Goal: Task Accomplishment & Management: Manage account settings

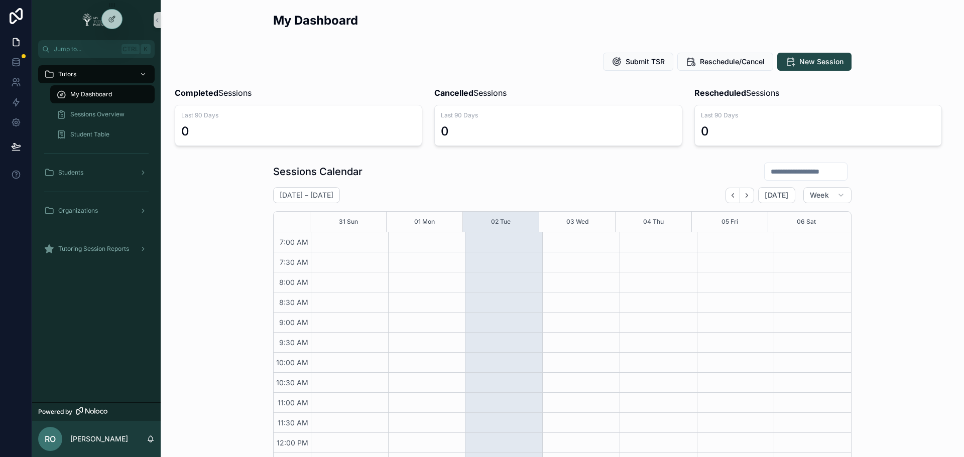
scroll to position [250, 0]
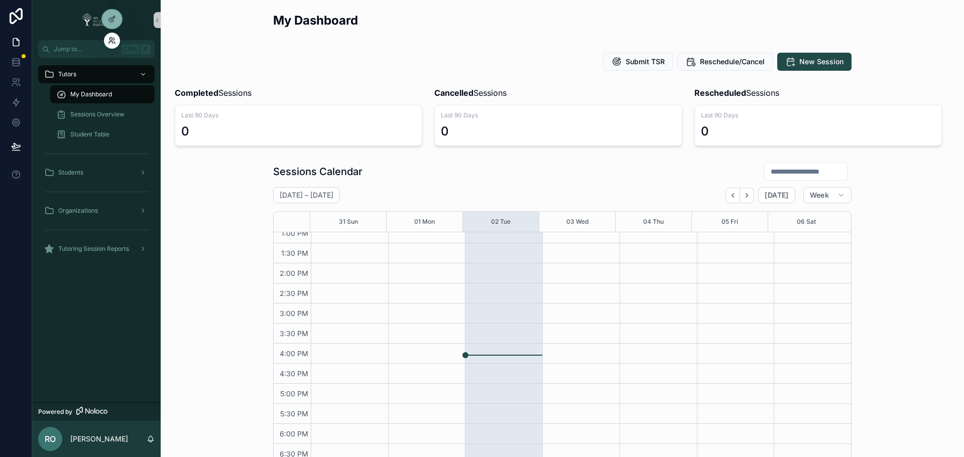
click at [108, 43] on icon at bounding box center [112, 41] width 8 height 8
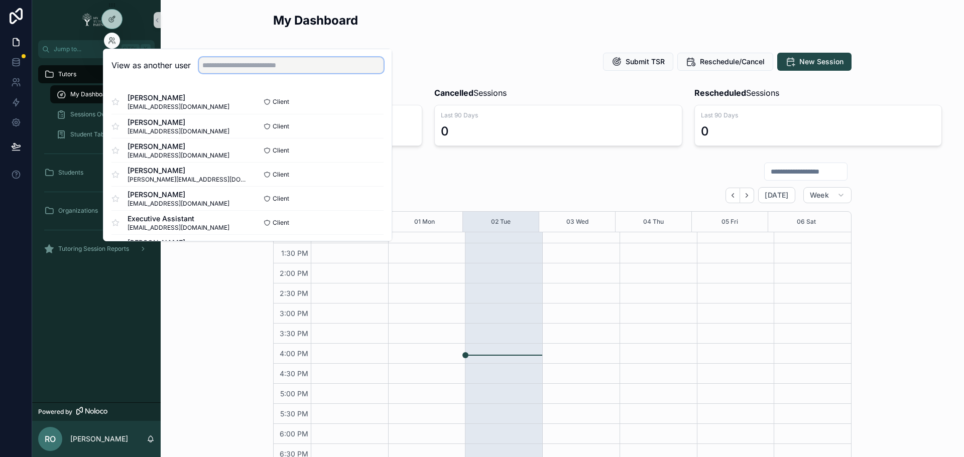
click at [298, 69] on input "text" at bounding box center [291, 65] width 185 height 16
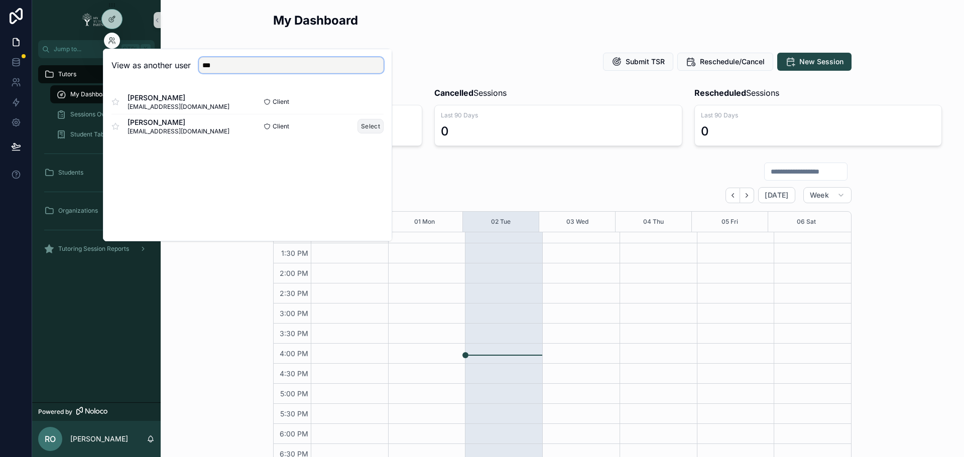
type input "***"
click at [377, 128] on button "Select" at bounding box center [370, 126] width 26 height 15
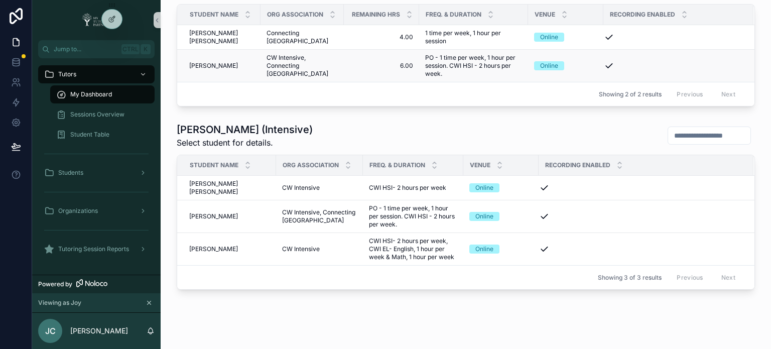
scroll to position [468, 0]
click at [110, 42] on icon at bounding box center [111, 43] width 4 height 2
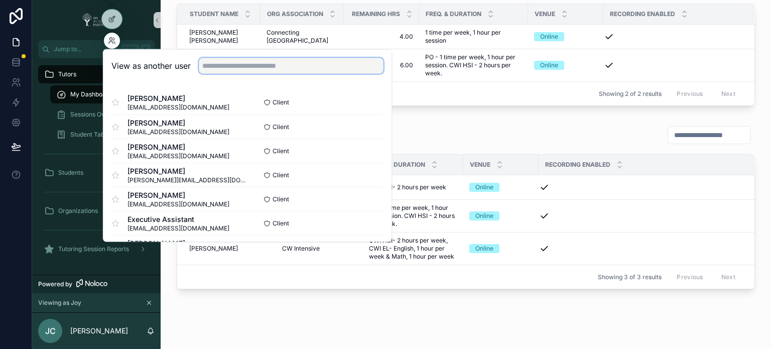
click at [235, 63] on input "text" at bounding box center [291, 66] width 185 height 16
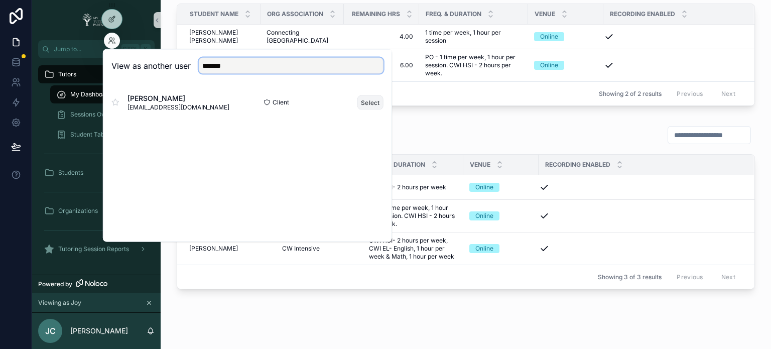
type input "*******"
click at [365, 101] on button "Select" at bounding box center [370, 102] width 26 height 15
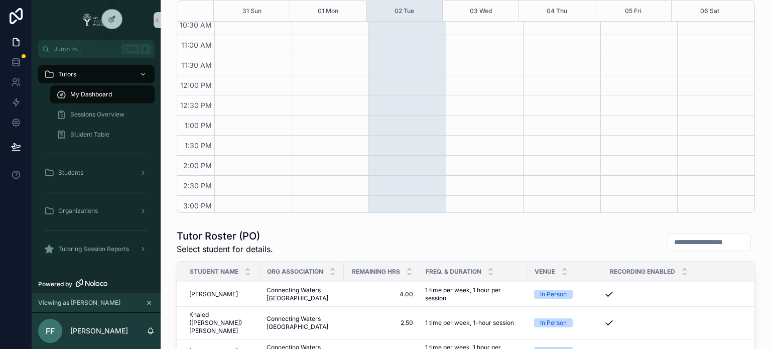
scroll to position [217, 0]
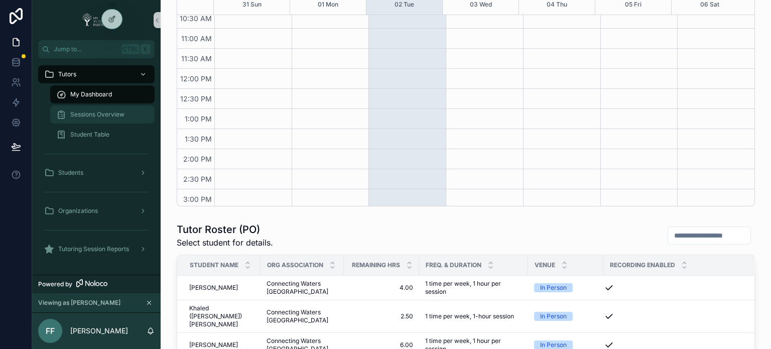
click at [90, 115] on span "Sessions Overview" at bounding box center [97, 114] width 54 height 8
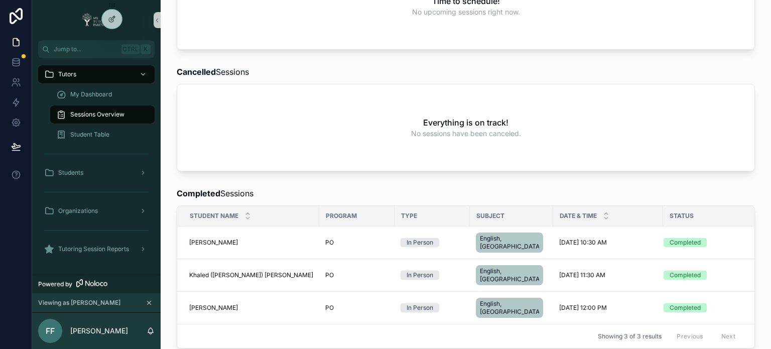
scroll to position [329, 0]
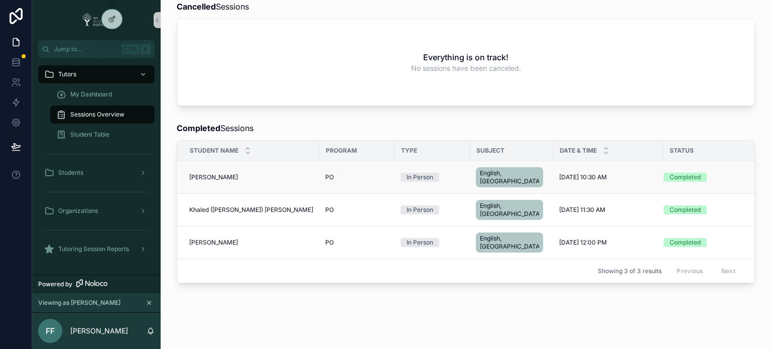
click at [216, 173] on span "Alaa Alsoufi" at bounding box center [213, 177] width 49 height 8
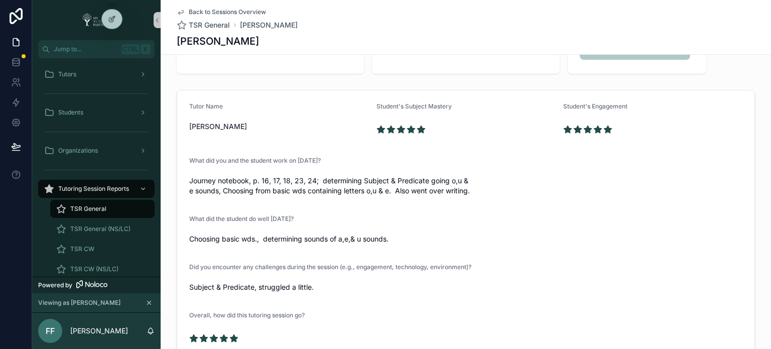
scroll to position [110, 0]
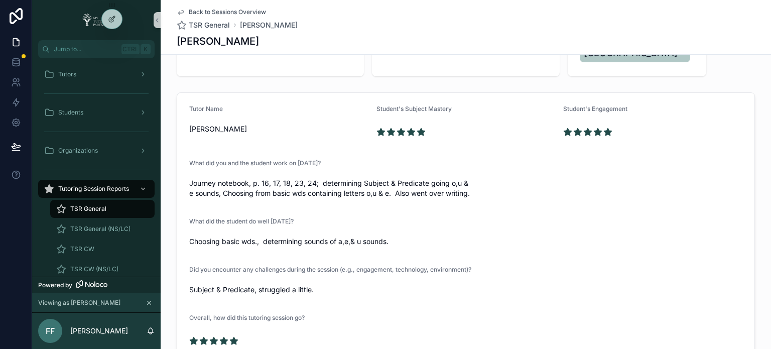
click at [204, 12] on span "Back to Sessions Overview" at bounding box center [227, 12] width 77 height 8
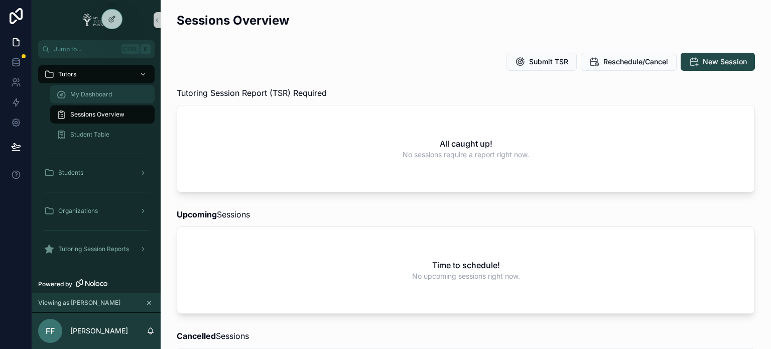
click at [104, 92] on span "My Dashboard" at bounding box center [91, 94] width 42 height 8
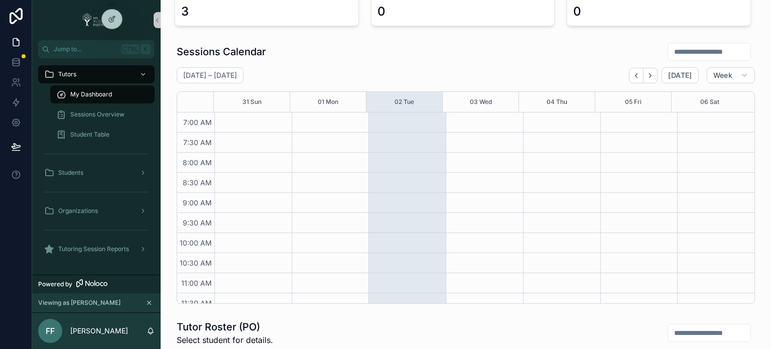
scroll to position [117, 0]
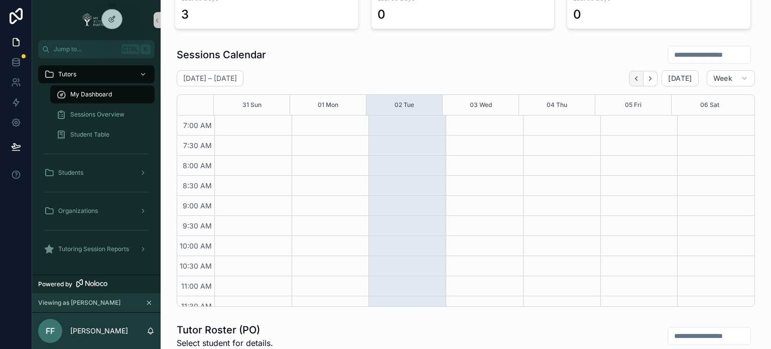
click at [632, 76] on icon "Back" at bounding box center [636, 79] width 8 height 8
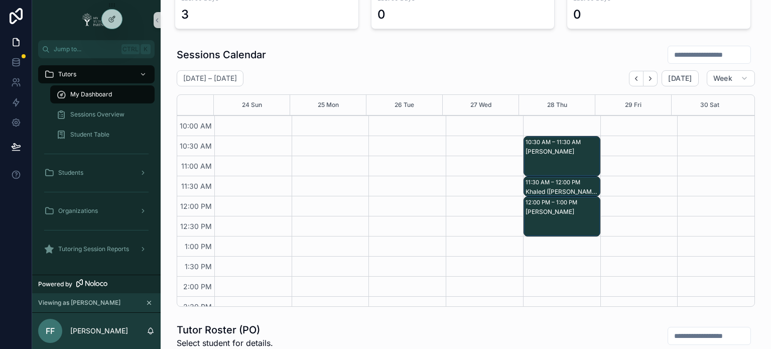
scroll to position [117, 0]
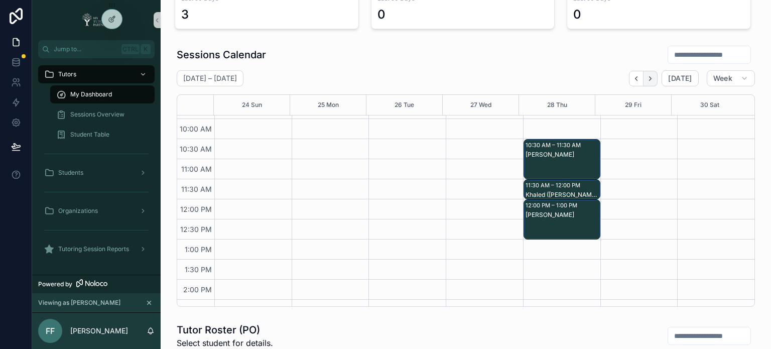
click at [653, 80] on button "Next" at bounding box center [651, 79] width 14 height 16
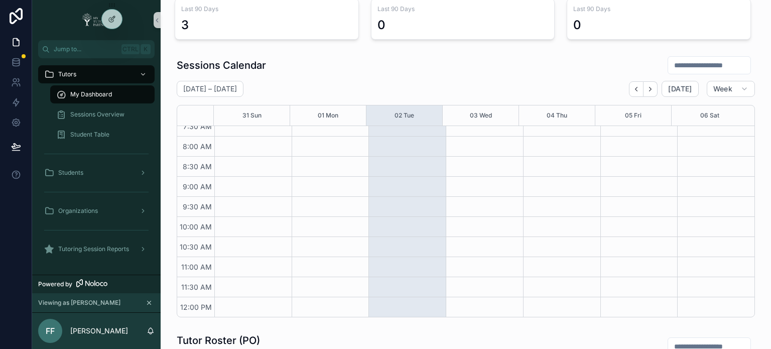
scroll to position [117, 0]
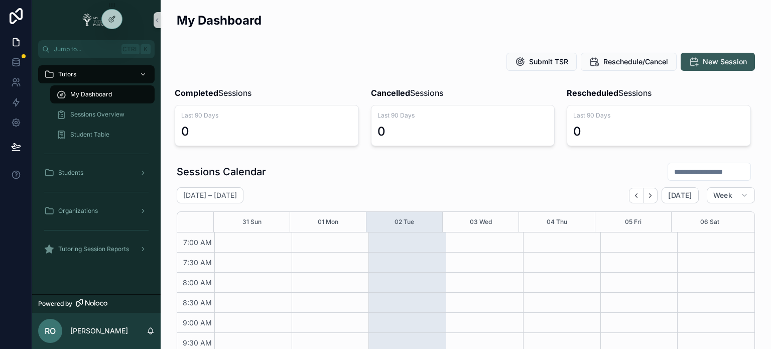
click at [719, 61] on span "New Session" at bounding box center [725, 62] width 44 height 10
click at [156, 21] on icon "scrollable content" at bounding box center [157, 21] width 7 height 8
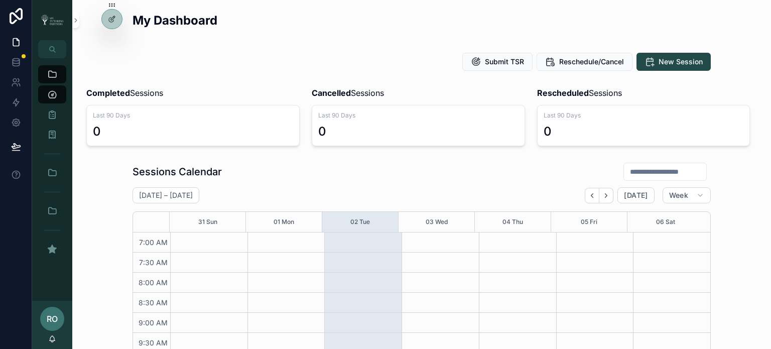
click at [343, 28] on div "My Dashboard" at bounding box center [422, 24] width 578 height 25
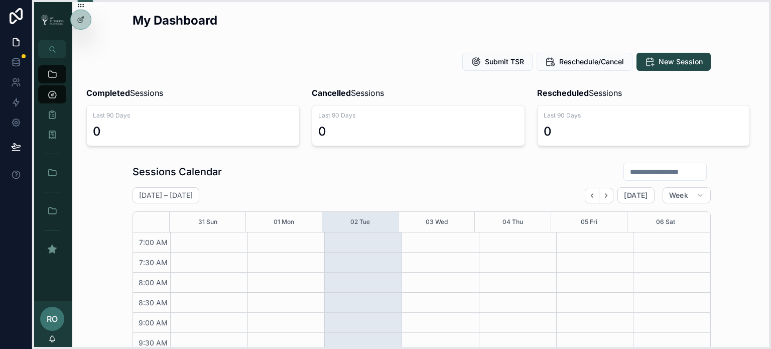
drag, startPoint x: 109, startPoint y: 4, endPoint x: 78, endPoint y: 4, distance: 31.1
click at [78, 4] on icon at bounding box center [78, 4] width 1 height 1
drag, startPoint x: 81, startPoint y: 4, endPoint x: 88, endPoint y: 3, distance: 7.7
click at [88, 3] on icon at bounding box center [88, 3] width 1 height 1
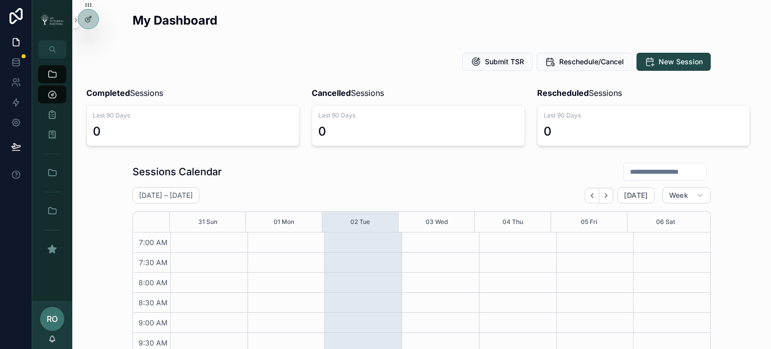
click at [637, 24] on div "My Dashboard" at bounding box center [422, 24] width 578 height 25
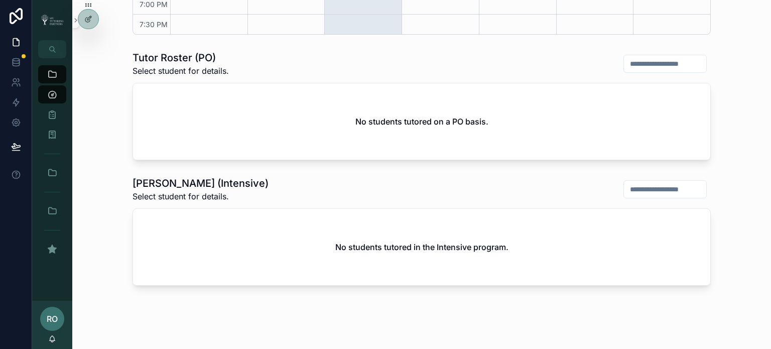
scroll to position [410, 0]
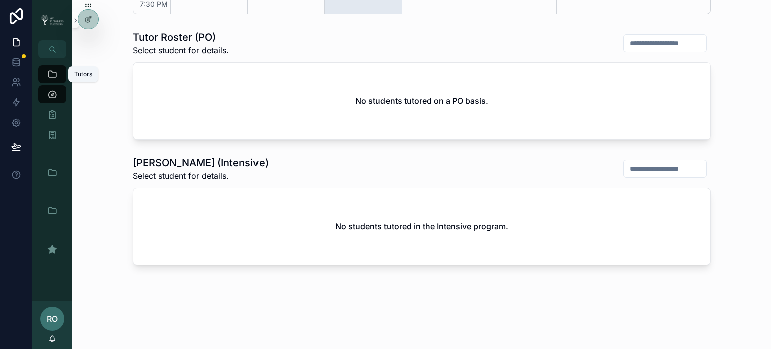
click at [48, 72] on icon "scrollable content" at bounding box center [52, 74] width 10 height 10
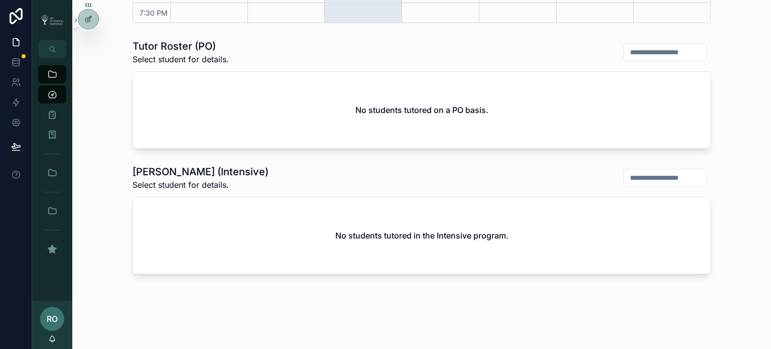
scroll to position [410, 0]
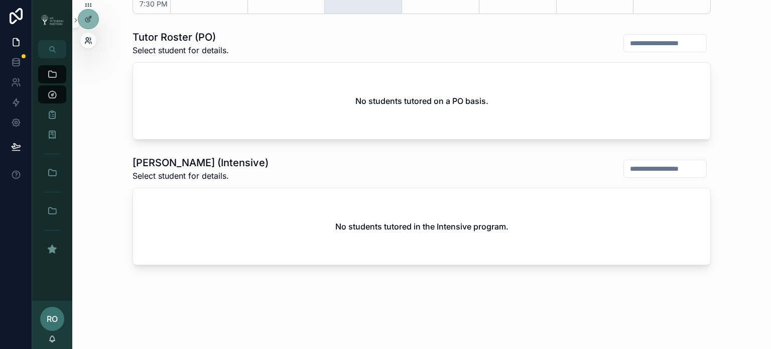
click at [86, 43] on icon at bounding box center [88, 41] width 8 height 8
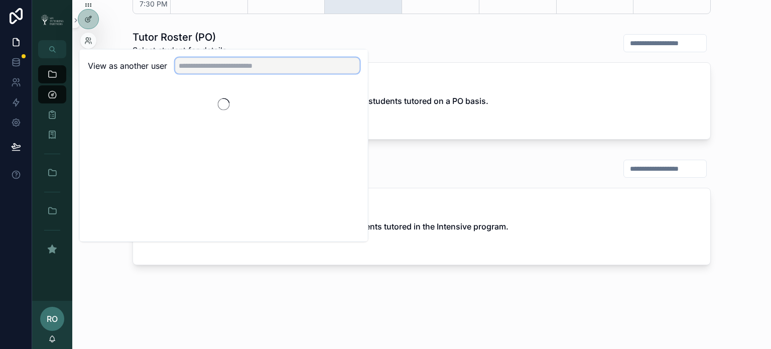
click at [223, 62] on input "text" at bounding box center [267, 66] width 185 height 16
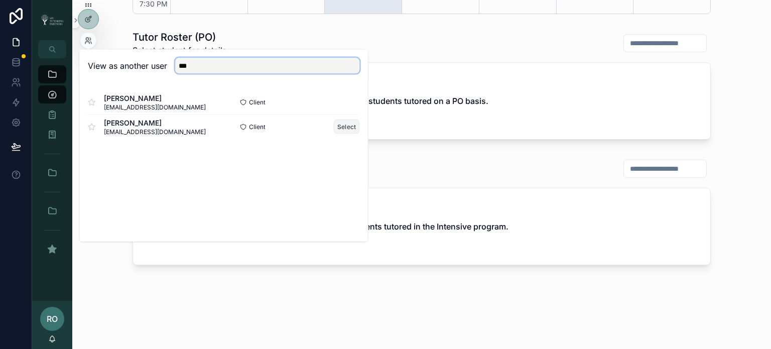
type input "***"
click at [340, 129] on button "Select" at bounding box center [347, 126] width 26 height 15
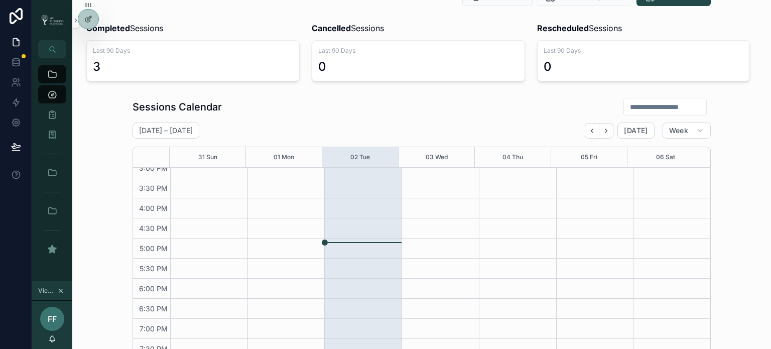
scroll to position [67, 0]
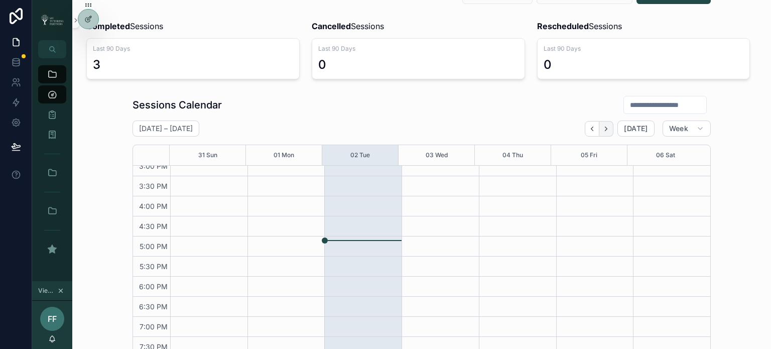
click at [605, 126] on icon "Next" at bounding box center [606, 129] width 8 height 8
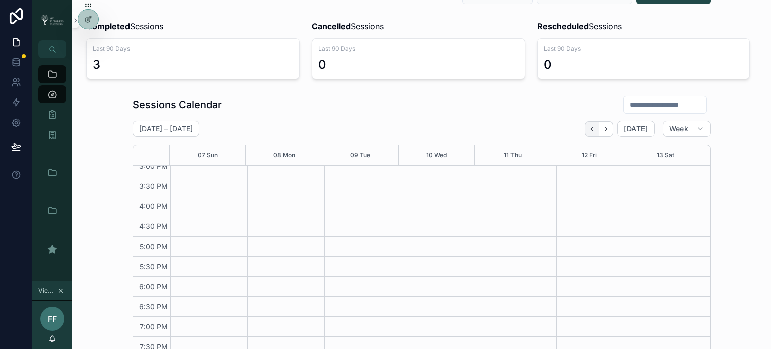
click at [592, 126] on icon "Back" at bounding box center [592, 129] width 8 height 8
